Goal: Transaction & Acquisition: Download file/media

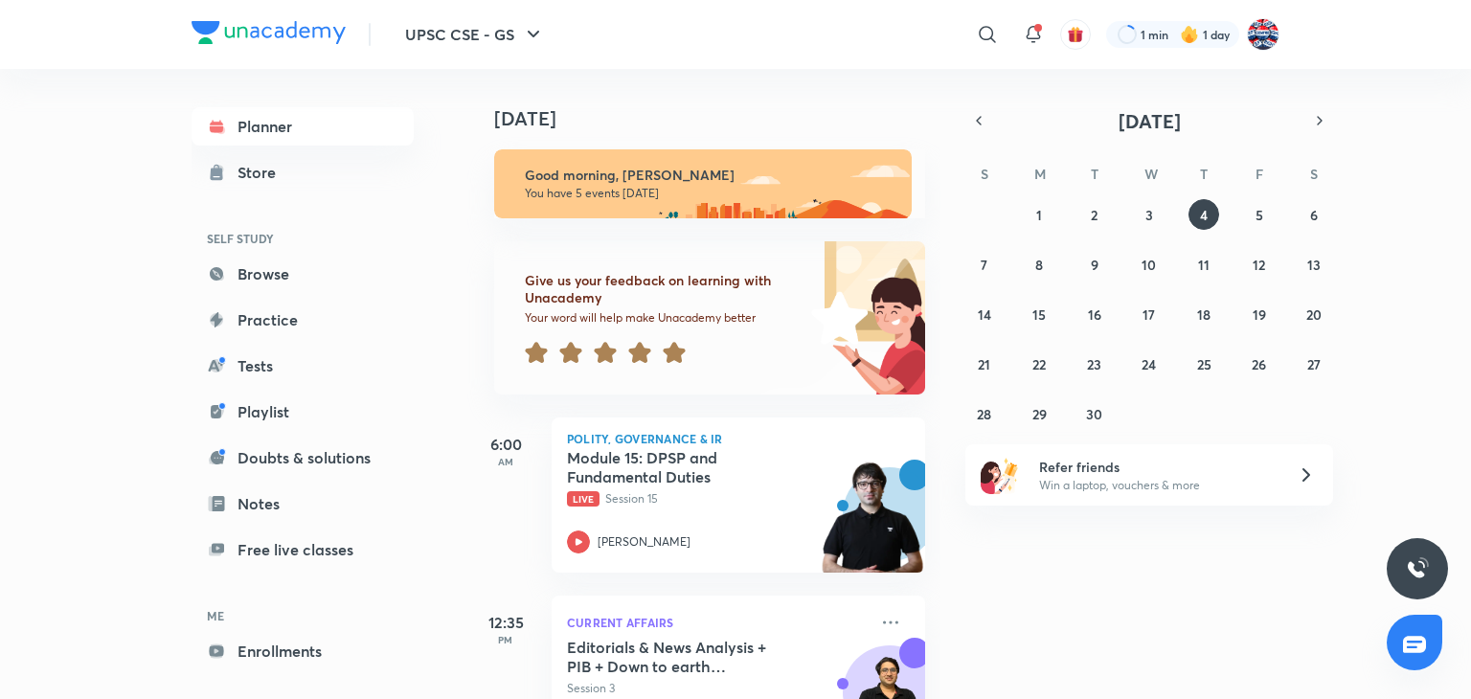
scroll to position [617, 0]
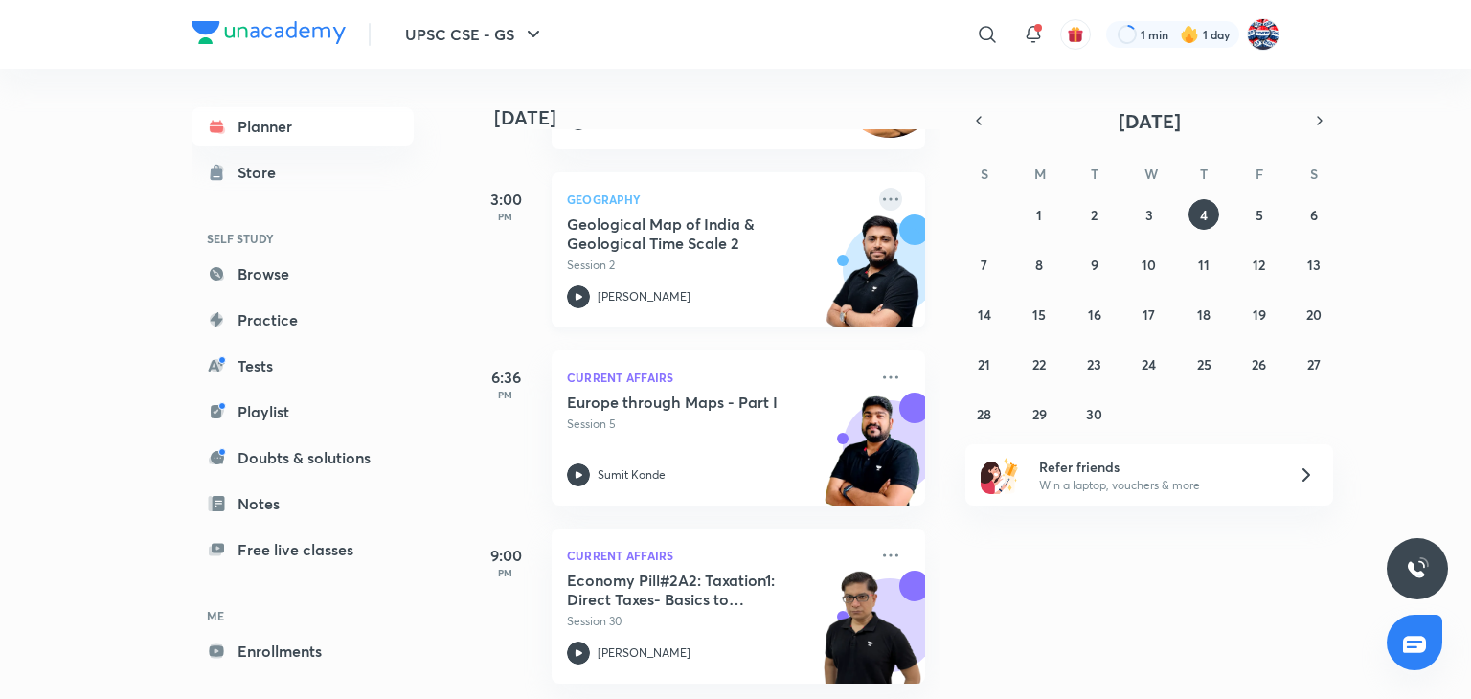
click at [879, 188] on icon at bounding box center [890, 199] width 23 height 23
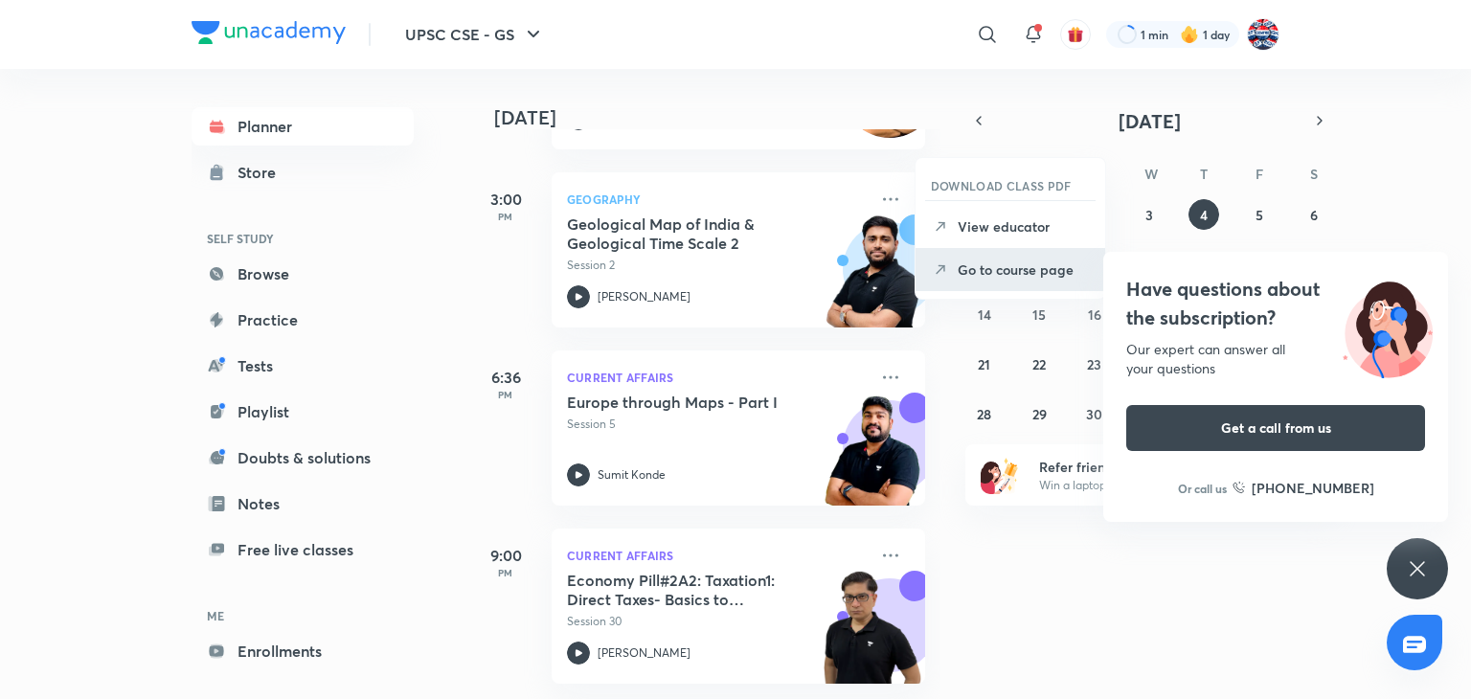
click at [1000, 269] on p "Go to course page" at bounding box center [1023, 269] width 132 height 20
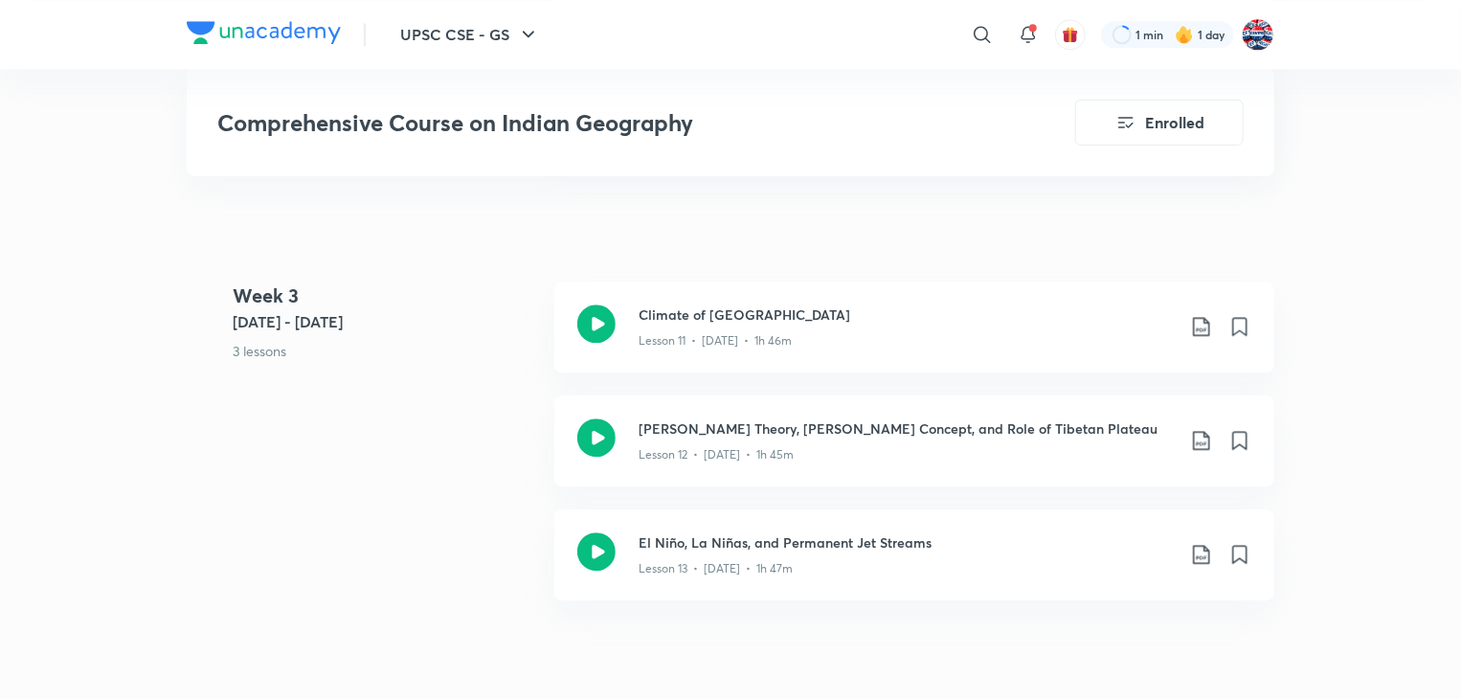
scroll to position [2355, 0]
click at [1195, 315] on icon at bounding box center [1201, 326] width 23 height 23
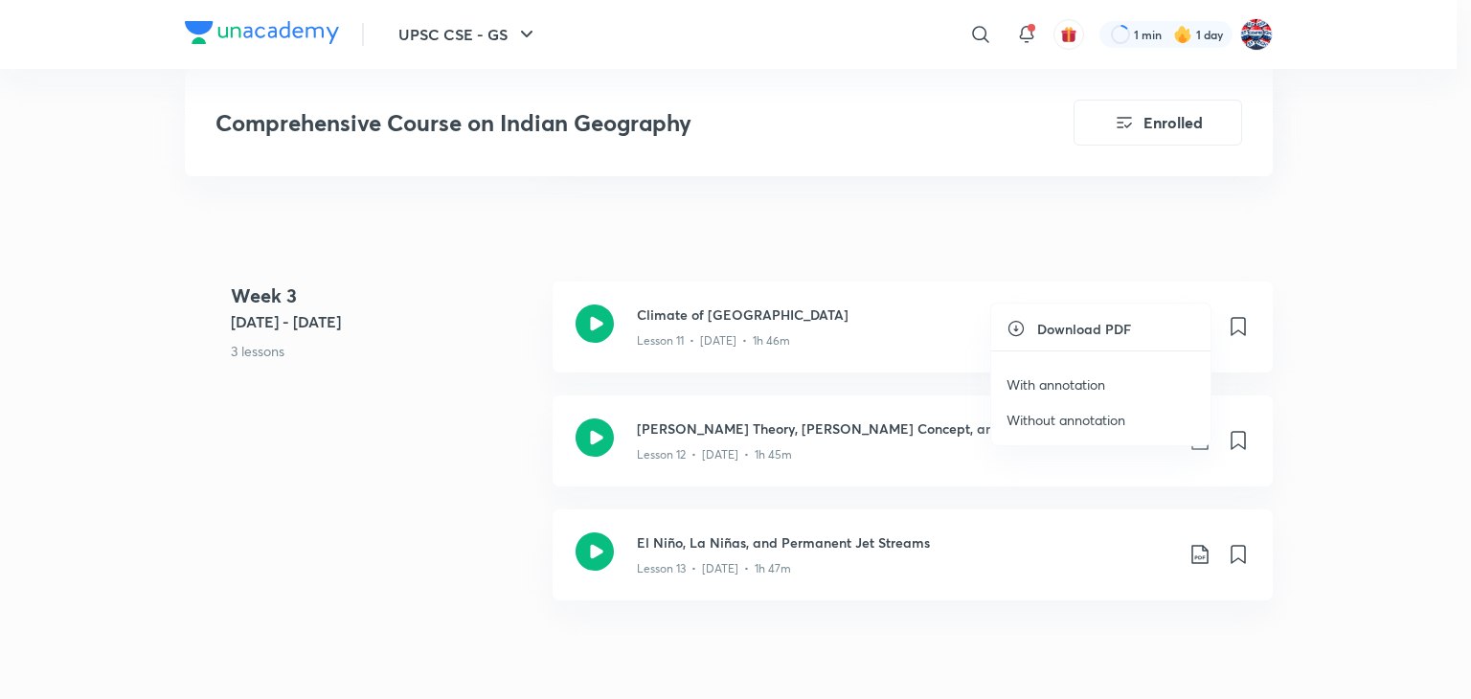
click at [1028, 414] on p "Without annotation" at bounding box center [1065, 420] width 119 height 20
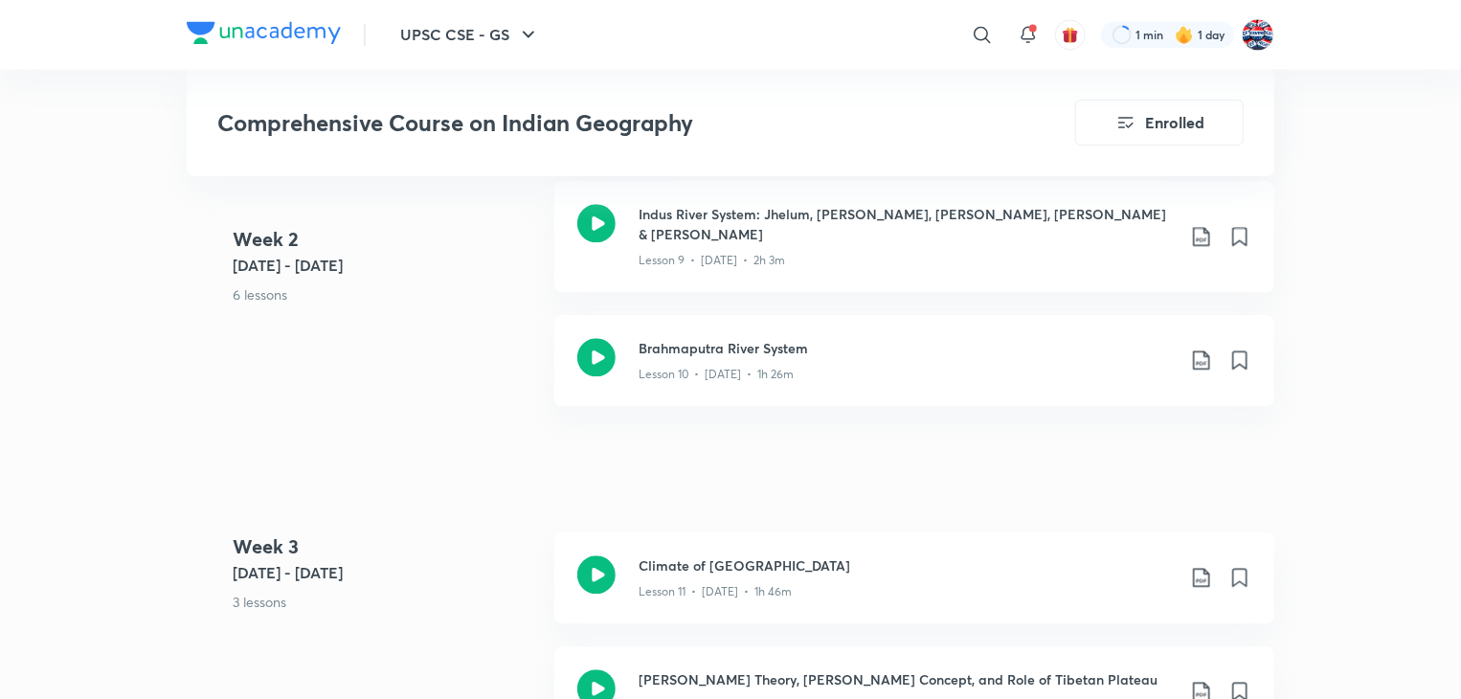
scroll to position [2102, 0]
click at [1212, 350] on icon at bounding box center [1201, 361] width 23 height 23
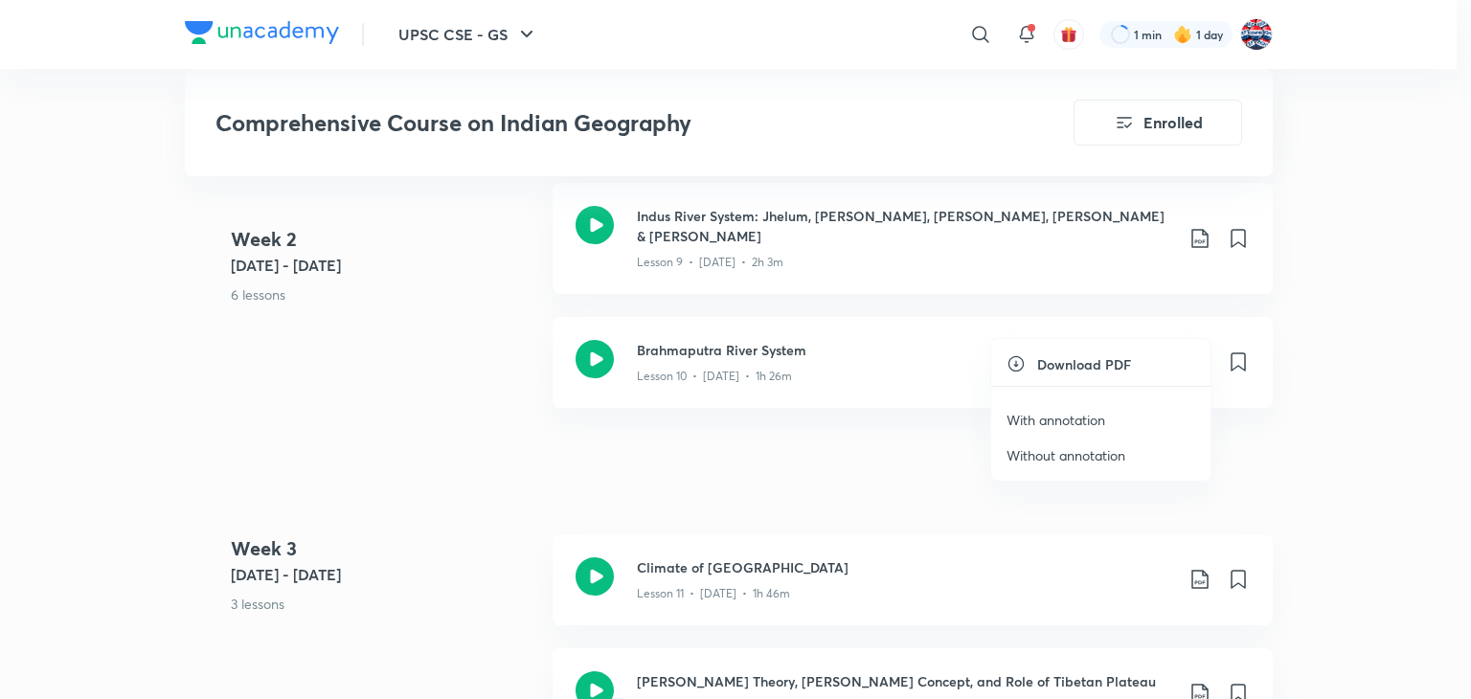
click at [1038, 458] on p "Without annotation" at bounding box center [1065, 455] width 119 height 20
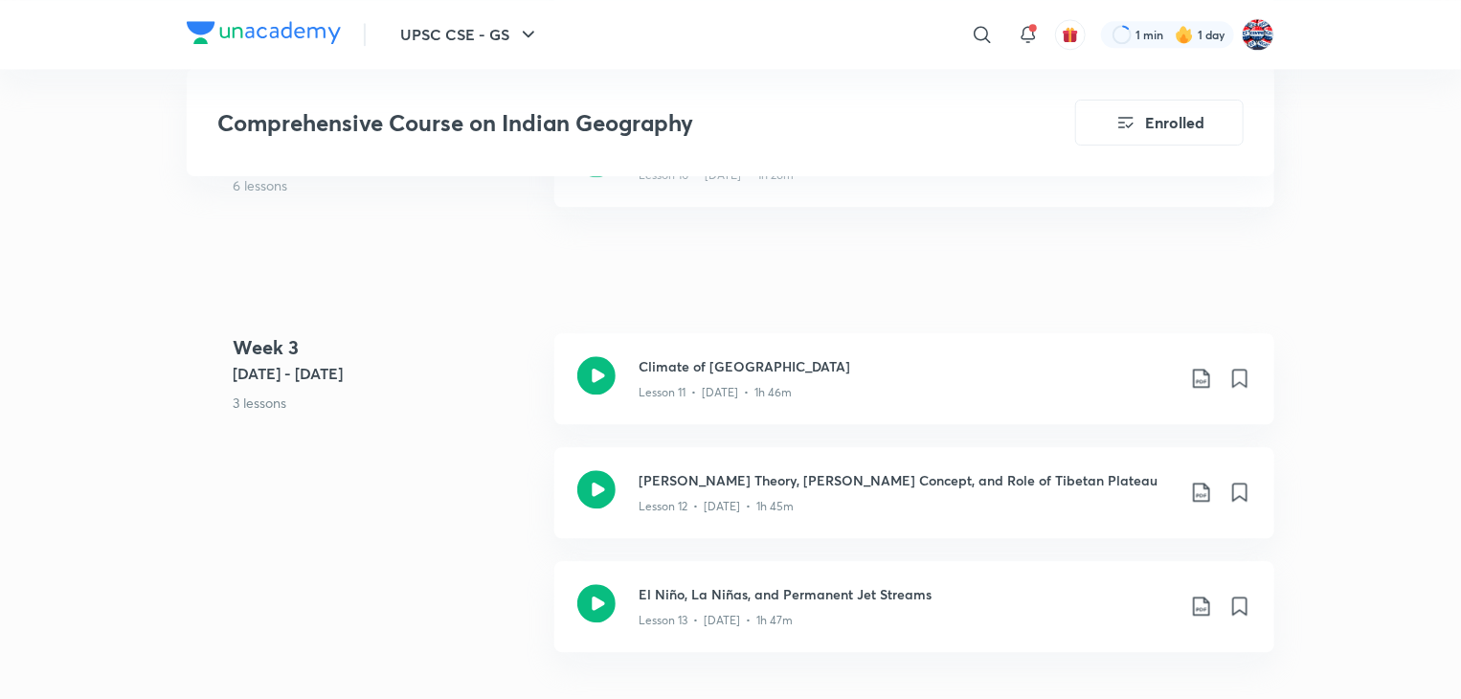
scroll to position [2304, 0]
click at [1205, 480] on icon at bounding box center [1201, 491] width 23 height 23
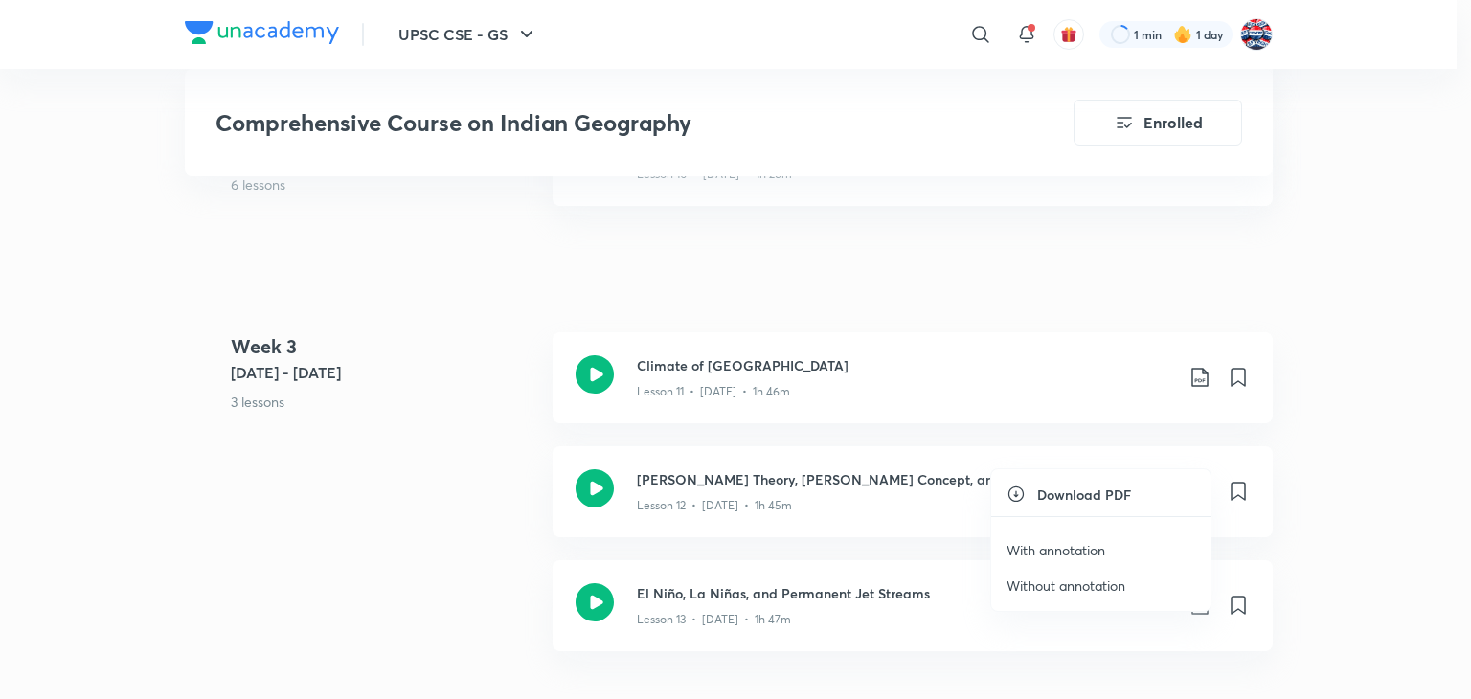
click at [1044, 586] on p "Without annotation" at bounding box center [1065, 585] width 119 height 20
